Goal: Task Accomplishment & Management: Manage account settings

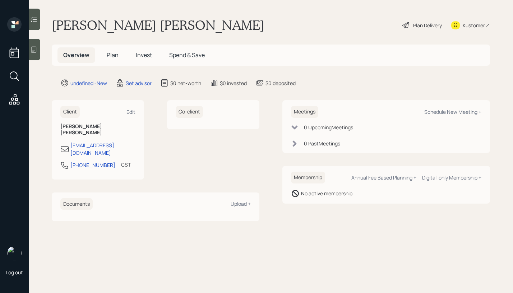
click at [32, 54] on div at bounding box center [35, 50] width 12 height 22
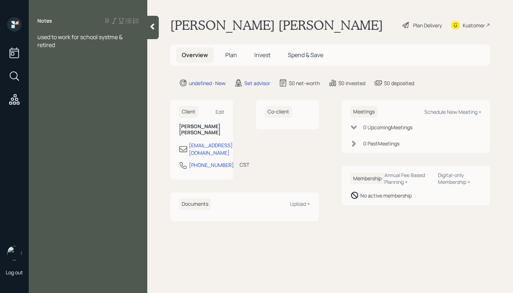
click at [87, 45] on div "used to work for school systme & retired" at bounding box center [87, 41] width 101 height 16
click at [77, 61] on span "30K check frio mpassed away husband" at bounding box center [76, 65] width 78 height 16
click at [79, 71] on div at bounding box center [87, 69] width 101 height 8
click at [59, 71] on span "taxable question" at bounding box center [59, 69] width 44 height 8
click at [76, 73] on div at bounding box center [87, 77] width 101 height 8
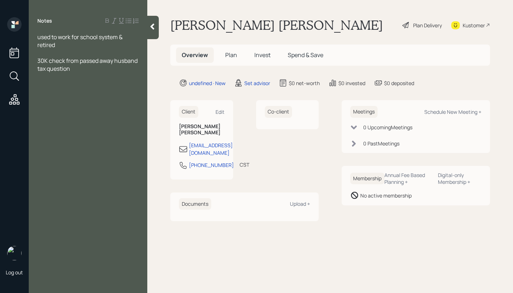
click at [79, 70] on div "tax question" at bounding box center [87, 69] width 101 height 8
click at [45, 100] on span "ratomd [PERSON_NAME] assets" at bounding box center [79, 100] width 85 height 8
click at [115, 102] on div "[PERSON_NAME]" at bounding box center [87, 100] width 101 height 8
click at [108, 103] on div "[PERSON_NAME] [PERSON_NAME] assets" at bounding box center [87, 104] width 101 height 16
click at [115, 98] on div "[PERSON_NAME] [PERSON_NAME] assets" at bounding box center [87, 104] width 101 height 16
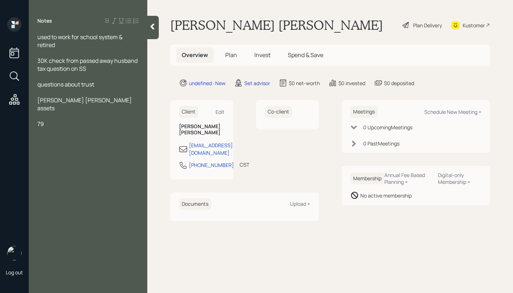
click at [60, 120] on div "79" at bounding box center [87, 124] width 101 height 8
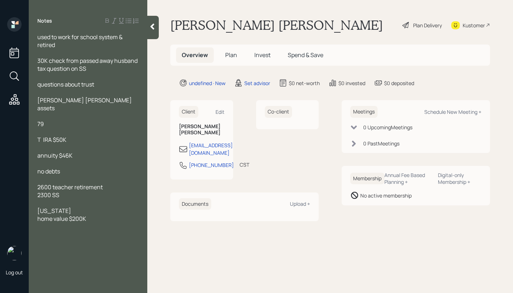
click at [78, 168] on div "no debts" at bounding box center [87, 172] width 101 height 8
click at [459, 113] on div "Schedule New Meeting +" at bounding box center [453, 112] width 57 height 7
select select "round-[PERSON_NAME]"
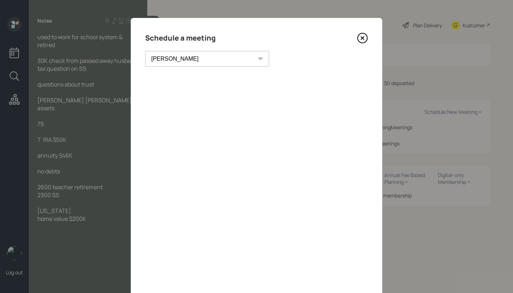
drag, startPoint x: 297, startPoint y: 40, endPoint x: 304, endPoint y: 26, distance: 14.8
click at [304, 26] on div "Schedule a meeting [PERSON_NAME] [PERSON_NAME] [PERSON_NAME] [PERSON_NAME] [PER…" at bounding box center [257, 162] width 252 height 288
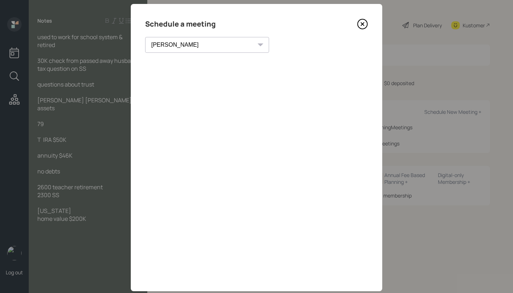
scroll to position [30, 0]
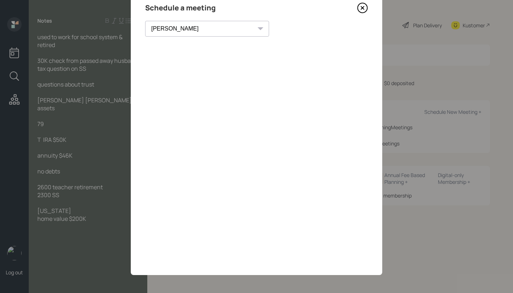
click at [358, 10] on icon at bounding box center [362, 8] width 11 height 11
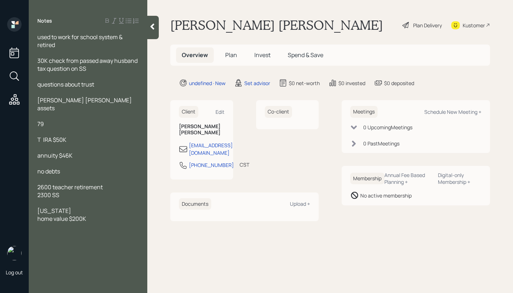
click at [78, 62] on span "30K check from passed away husband" at bounding box center [87, 61] width 100 height 8
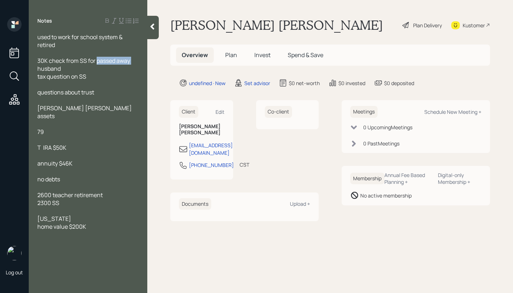
drag, startPoint x: 139, startPoint y: 63, endPoint x: 97, endPoint y: 60, distance: 41.4
click at [97, 60] on div "used to work for school system & retired 30K check from SS for passed away husb…" at bounding box center [88, 147] width 119 height 229
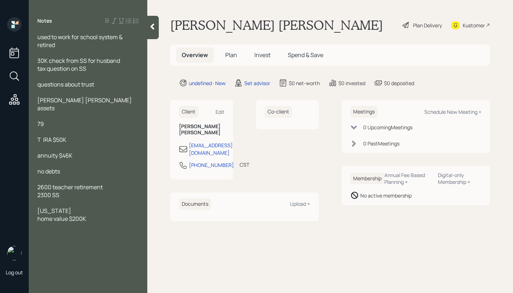
click at [132, 60] on div "30K check from SS for husband" at bounding box center [87, 61] width 101 height 8
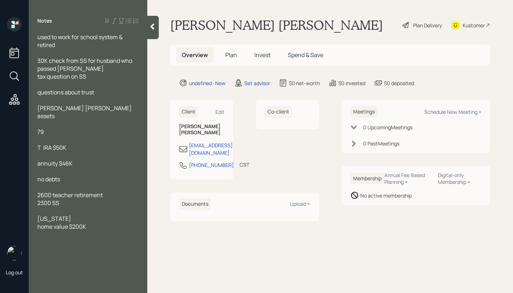
click at [78, 68] on div "30K check from SS for husband who passed [PERSON_NAME]" at bounding box center [87, 65] width 101 height 16
click at [36, 75] on div "used to work for school system & retired 30K check from SS for husband who pass…" at bounding box center [88, 147] width 119 height 229
click at [37, 76] on div "used to work for school system & retired 30K check from SS for husband who pass…" at bounding box center [88, 147] width 119 height 229
click at [38, 78] on span "tax question on SS" at bounding box center [61, 77] width 49 height 8
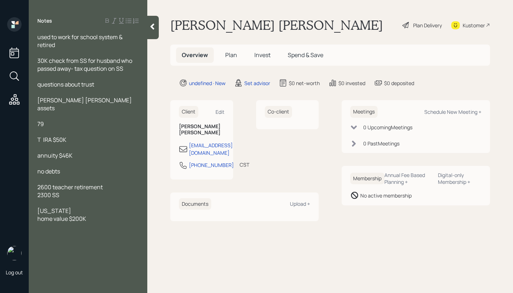
click at [35, 85] on div "used to work for school system & retired 30K check from SS for husband who pass…" at bounding box center [88, 143] width 119 height 221
click at [36, 85] on div "used to work for school system & retired 30K check from SS for husband who pass…" at bounding box center [88, 143] width 119 height 221
click at [40, 85] on span "questions about trust" at bounding box center [65, 85] width 57 height 8
click at [121, 102] on div "[PERSON_NAME] [PERSON_NAME] assets" at bounding box center [87, 104] width 101 height 16
click at [36, 37] on div "used to work for school system & retired 30K check from SS for husband who pass…" at bounding box center [88, 143] width 119 height 221
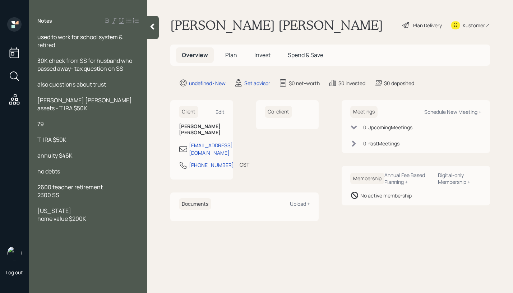
click at [39, 39] on span "used to work for school system & retired" at bounding box center [80, 41] width 86 height 16
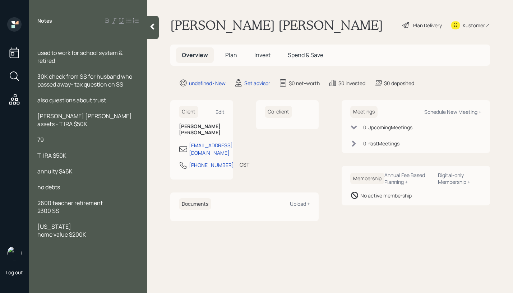
click at [40, 33] on div at bounding box center [87, 37] width 101 height 8
drag, startPoint x: 80, startPoint y: 148, endPoint x: 40, endPoint y: 137, distance: 41.7
click at [40, 137] on div "[DEMOGRAPHIC_DATA] used to work for school system & retired 30K check from SS f…" at bounding box center [87, 151] width 101 height 237
click at [88, 160] on div at bounding box center [87, 164] width 101 height 8
drag, startPoint x: 75, startPoint y: 147, endPoint x: 26, endPoint y: 132, distance: 51.9
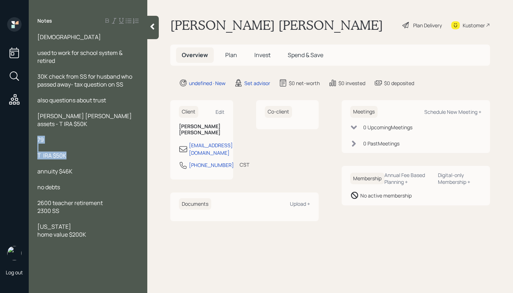
click at [26, 132] on div "Log out Notes [DEMOGRAPHIC_DATA] used to work for school system & retired 30K c…" at bounding box center [256, 146] width 513 height 293
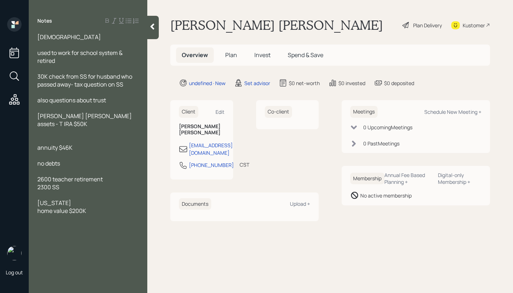
click at [116, 175] on div "2600 teacher retirement" at bounding box center [87, 179] width 101 height 8
click at [51, 183] on span "2300 SS" at bounding box center [48, 187] width 22 height 8
click at [40, 199] on span "[US_STATE]" at bounding box center [54, 203] width 34 height 8
click at [90, 207] on div "home value $200K" at bounding box center [87, 211] width 101 height 8
